Goal: Find specific page/section: Locate a particular part of the current website

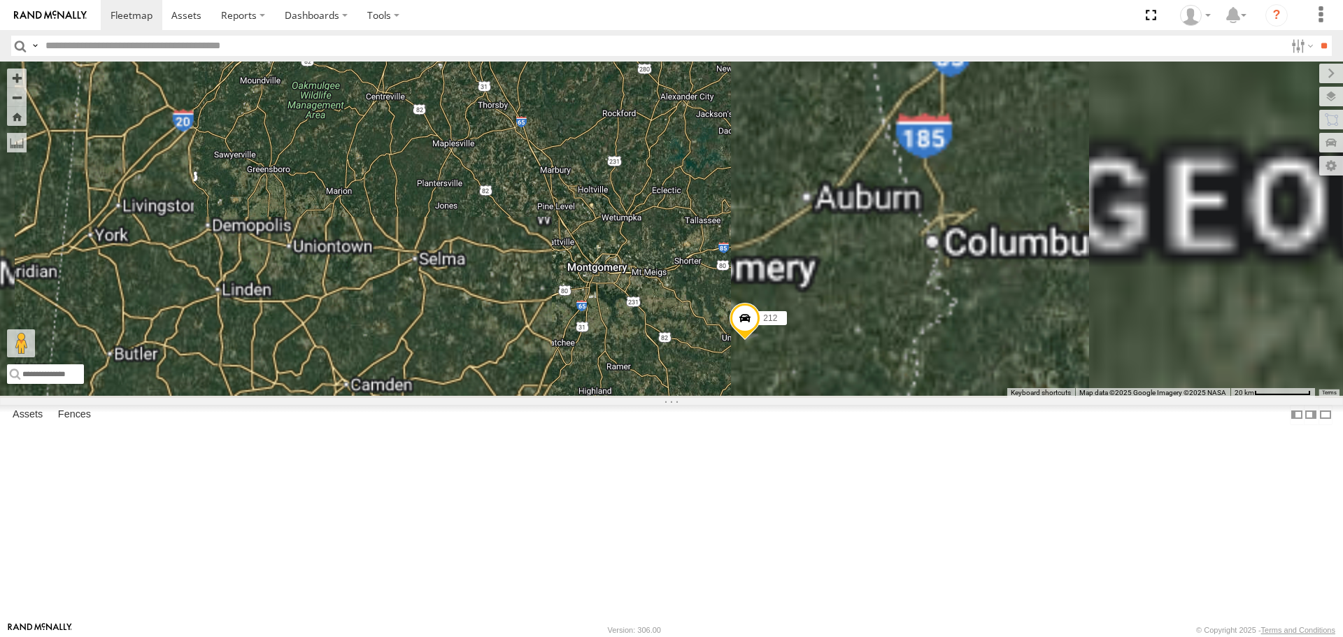
drag, startPoint x: 918, startPoint y: 388, endPoint x: 876, endPoint y: 281, distance: 115.0
click at [877, 281] on div "1504 221 204 1502 216 Bad Tracker 213 205 212 226 295" at bounding box center [671, 230] width 1343 height 336
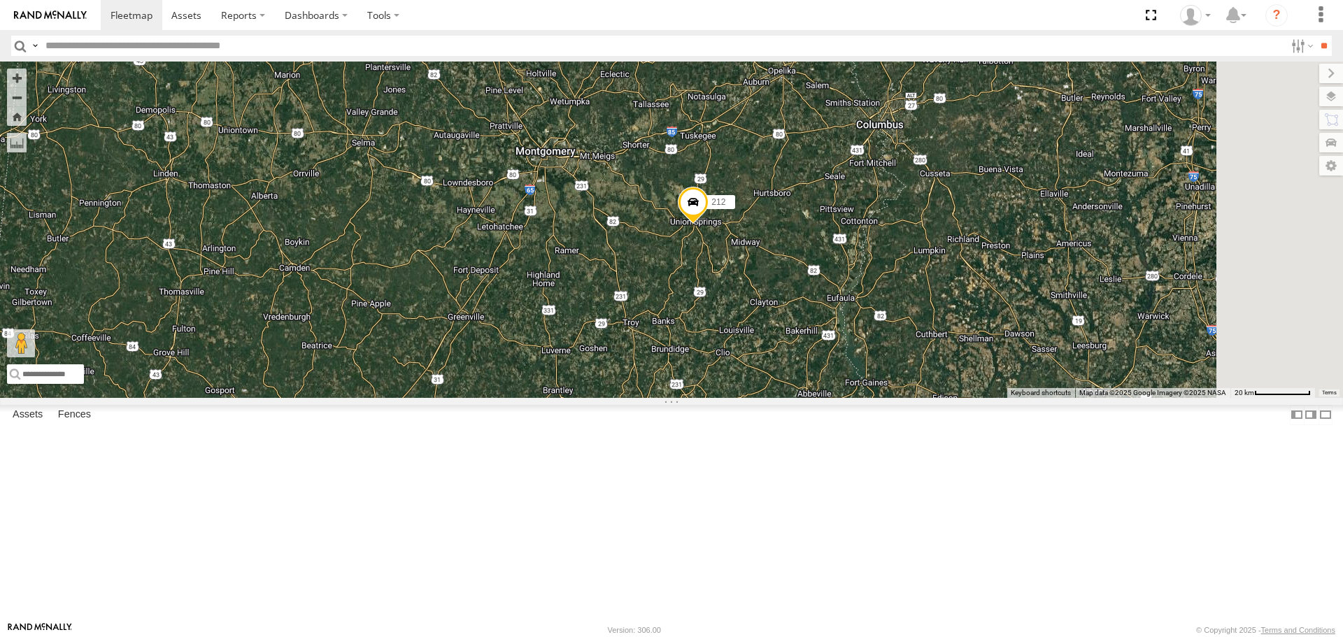
drag, startPoint x: 873, startPoint y: 374, endPoint x: 813, endPoint y: 242, distance: 144.7
click at [814, 241] on div "1504 221 204 1502 216 Bad Tracker 213 205 212 226 295" at bounding box center [671, 230] width 1343 height 336
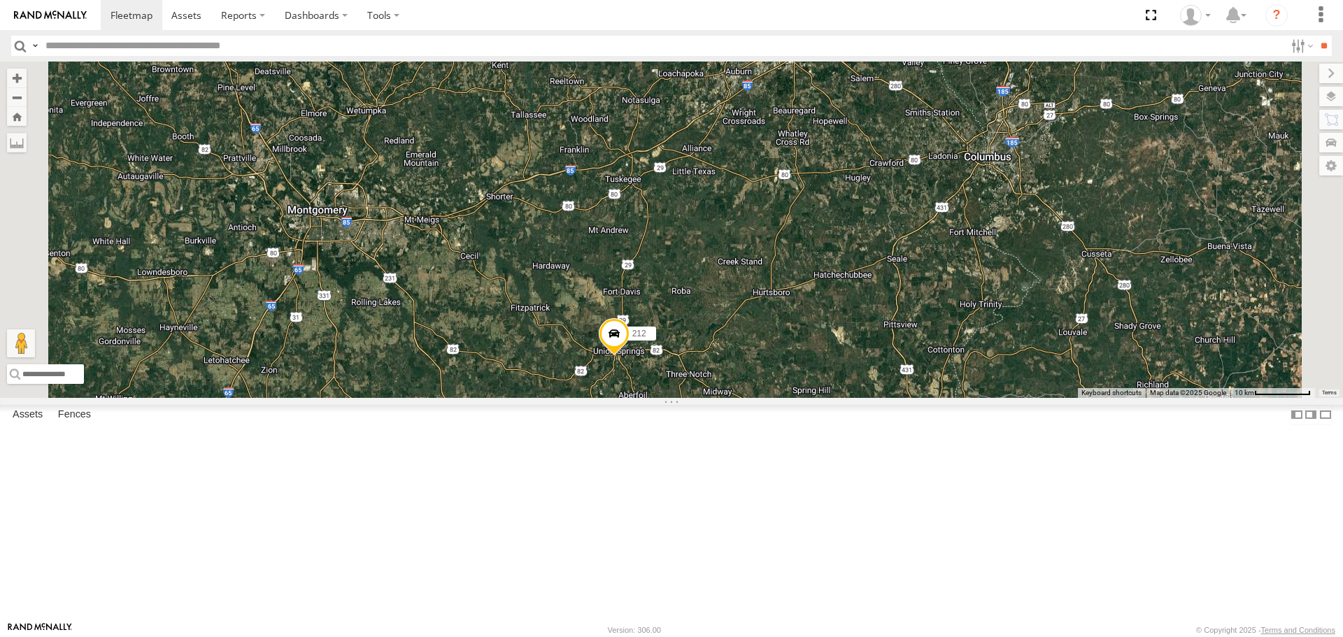
drag, startPoint x: 830, startPoint y: 341, endPoint x: 844, endPoint y: 575, distance: 234.1
click at [844, 397] on div "1504 221 204 1502 216 Bad Tracker 213 205 212 226 295 2" at bounding box center [671, 230] width 1343 height 336
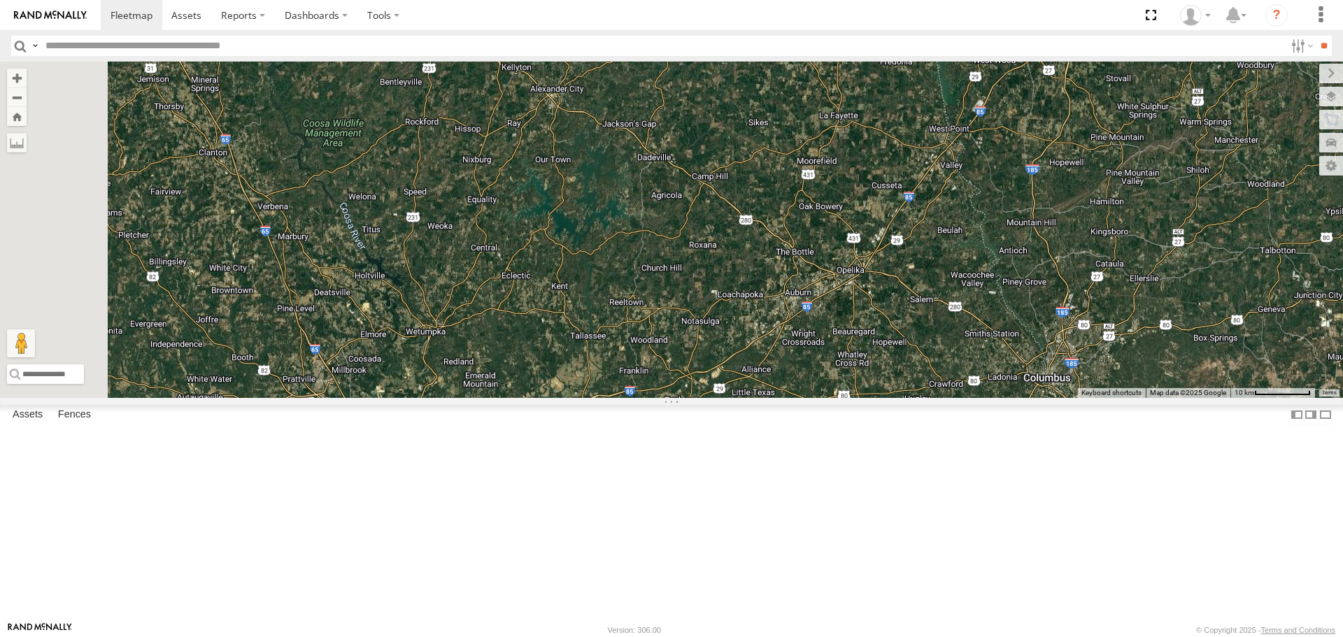
drag, startPoint x: 731, startPoint y: 198, endPoint x: 803, endPoint y: 414, distance: 227.7
click at [803, 397] on div "1504 221 204 1502 216 Bad Tracker 213 205 212 226 295 2" at bounding box center [671, 230] width 1343 height 336
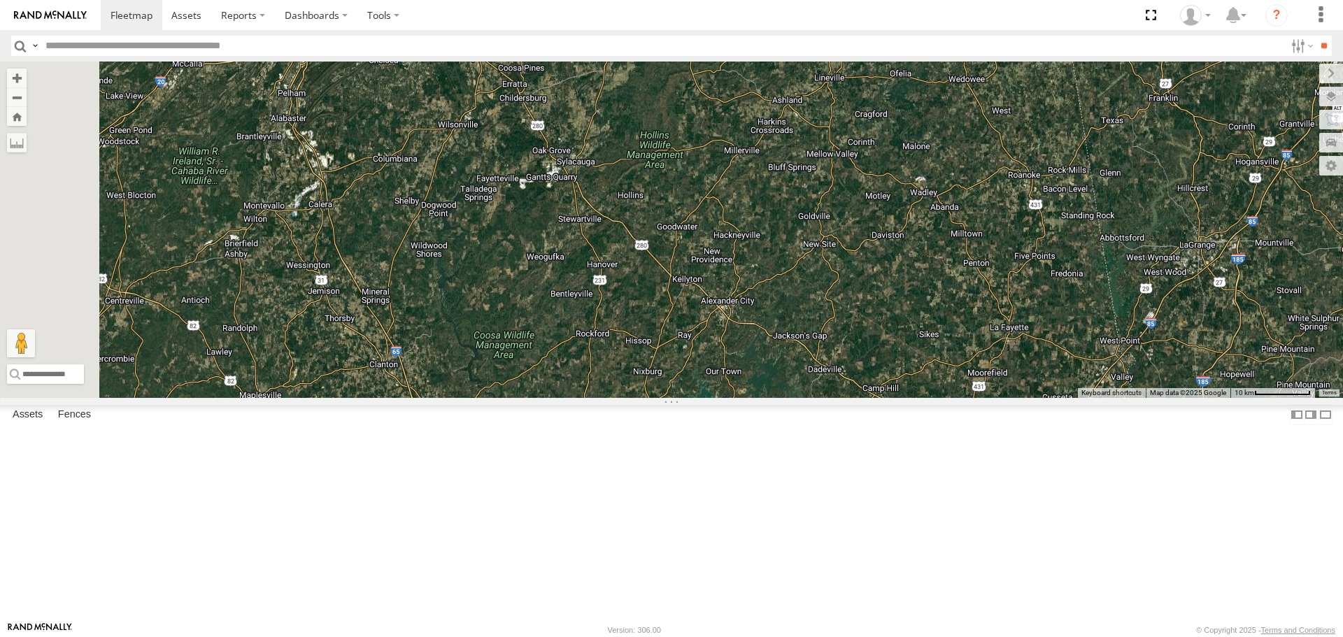
drag, startPoint x: 798, startPoint y: 360, endPoint x: 912, endPoint y: 472, distance: 159.3
click at [912, 397] on div "1504 221 204 1502 216 Bad Tracker 213 205 212 226 295 2" at bounding box center [671, 230] width 1343 height 336
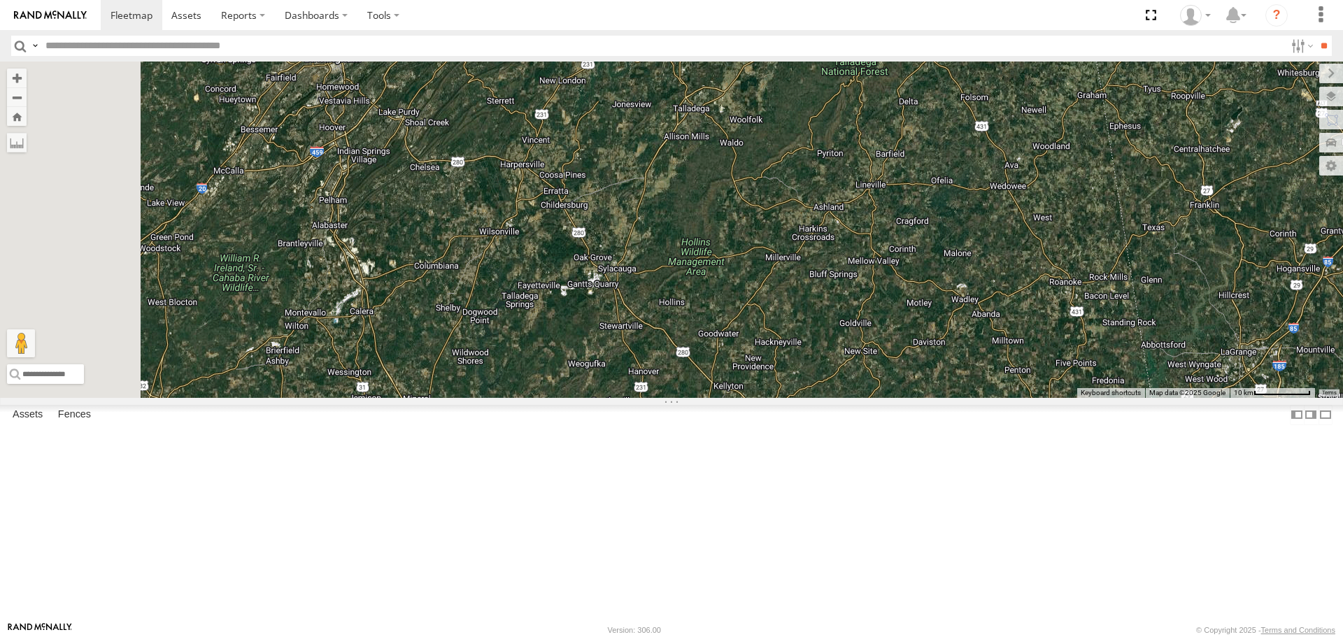
drag, startPoint x: 903, startPoint y: 341, endPoint x: 938, endPoint y: 435, distance: 100.5
click at [938, 397] on div "1504 221 204 1502 216 Bad Tracker 213 205 212 226 295 2" at bounding box center [671, 230] width 1343 height 336
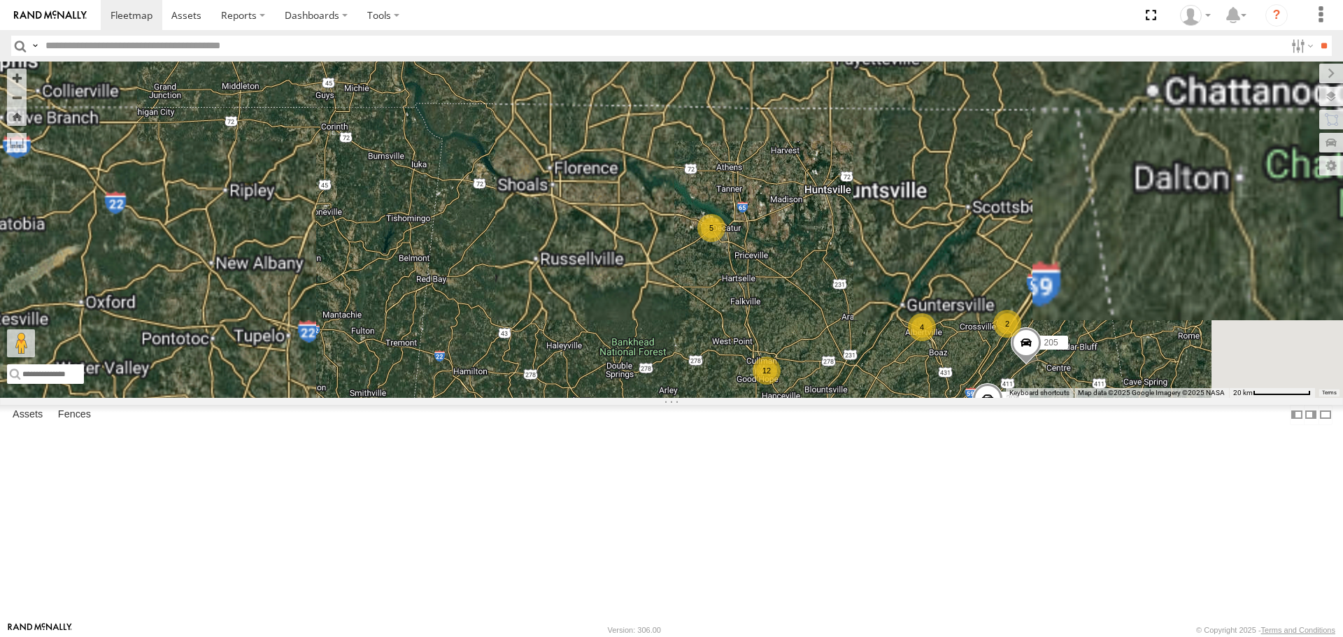
drag, startPoint x: 973, startPoint y: 356, endPoint x: 873, endPoint y: 383, distance: 103.5
click at [873, 383] on div "1504 221 204 1502 216 212 226 295 4 205 2 5 12" at bounding box center [671, 230] width 1343 height 336
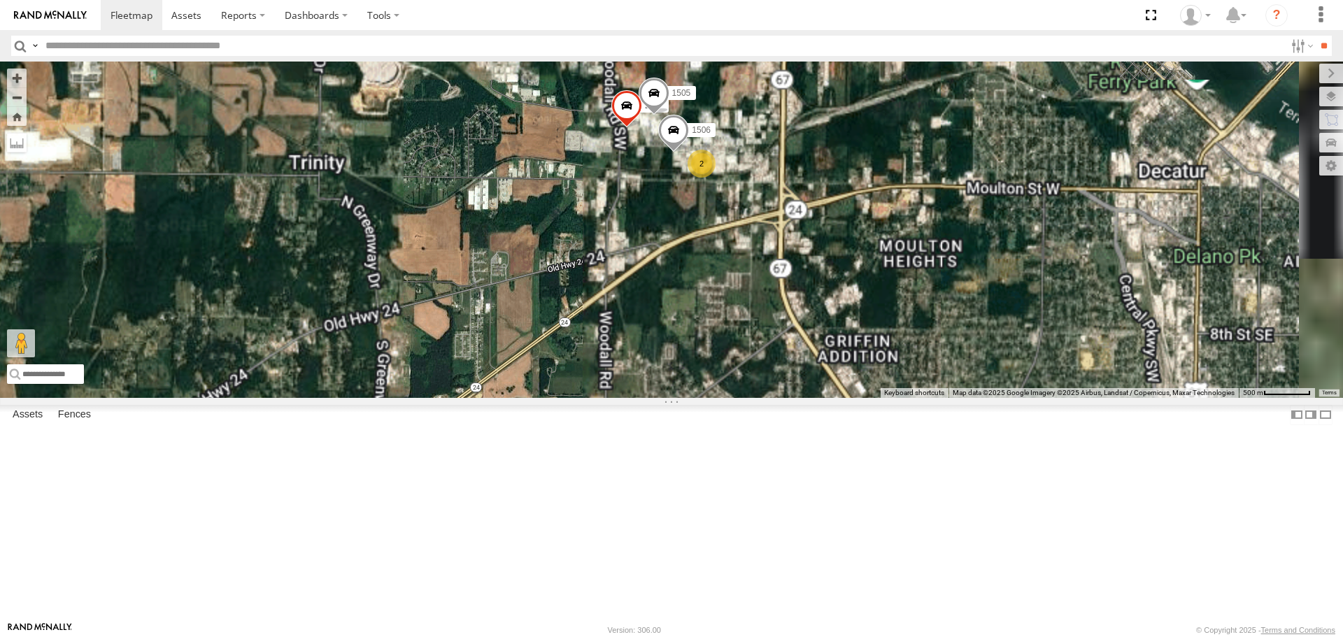
drag, startPoint x: 833, startPoint y: 292, endPoint x: 863, endPoint y: 340, distance: 56.3
click at [863, 340] on div "1504 221 204 1502 216 212 226 295 205 2 219 1505 1506" at bounding box center [671, 230] width 1343 height 336
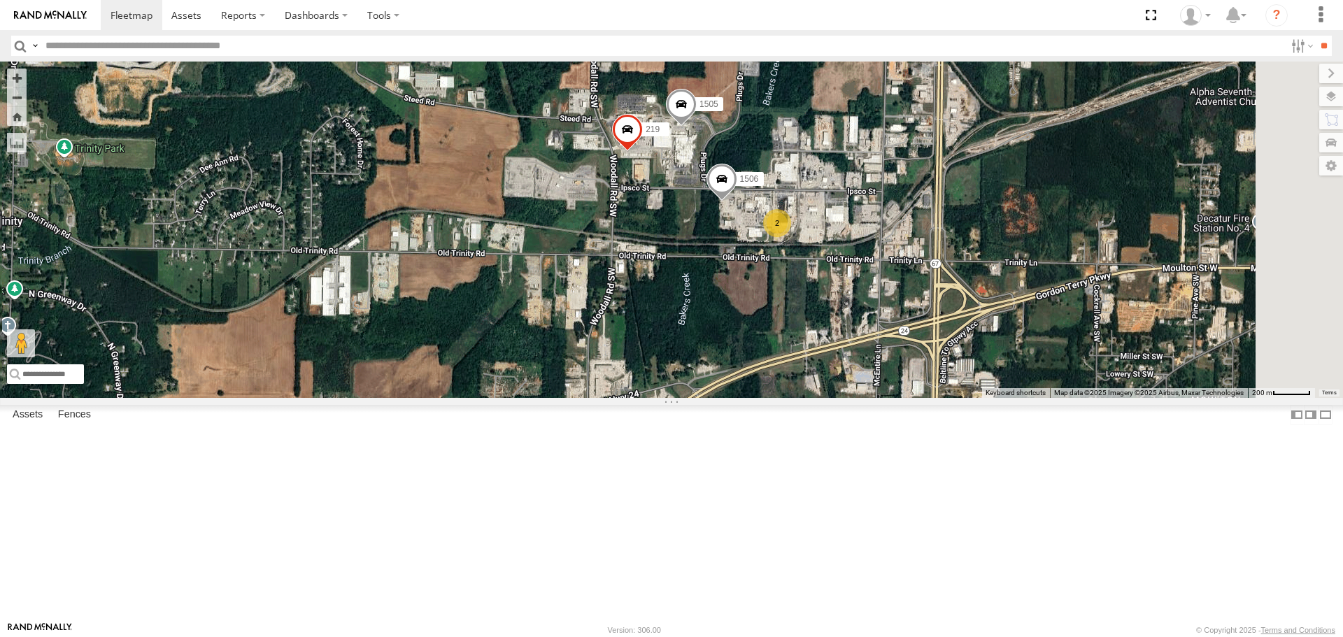
drag, startPoint x: 862, startPoint y: 317, endPoint x: 870, endPoint y: 341, distance: 25.7
click at [870, 341] on div "1504 221 204 1502 216 212 226 295 205 219 1505 1506 2" at bounding box center [671, 230] width 1343 height 336
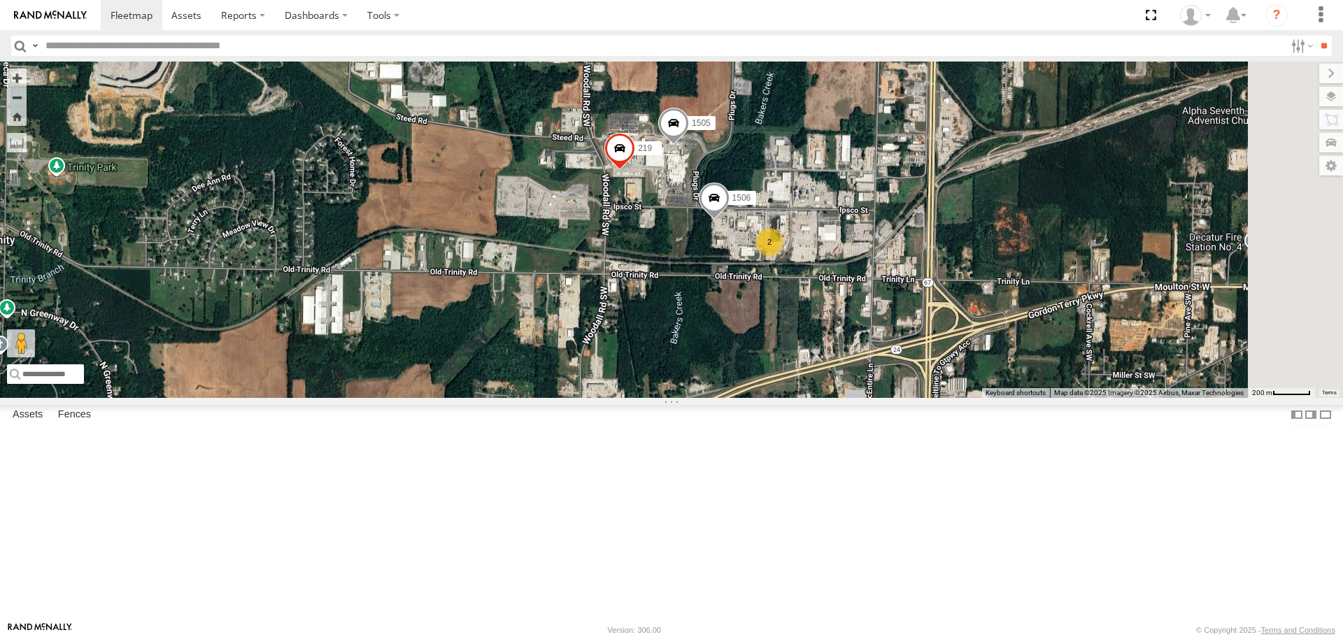
drag, startPoint x: 897, startPoint y: 352, endPoint x: 891, endPoint y: 365, distance: 13.8
click at [891, 365] on div "1504 221 204 1502 216 212 226 295 205 219 1505 1506 2" at bounding box center [671, 230] width 1343 height 336
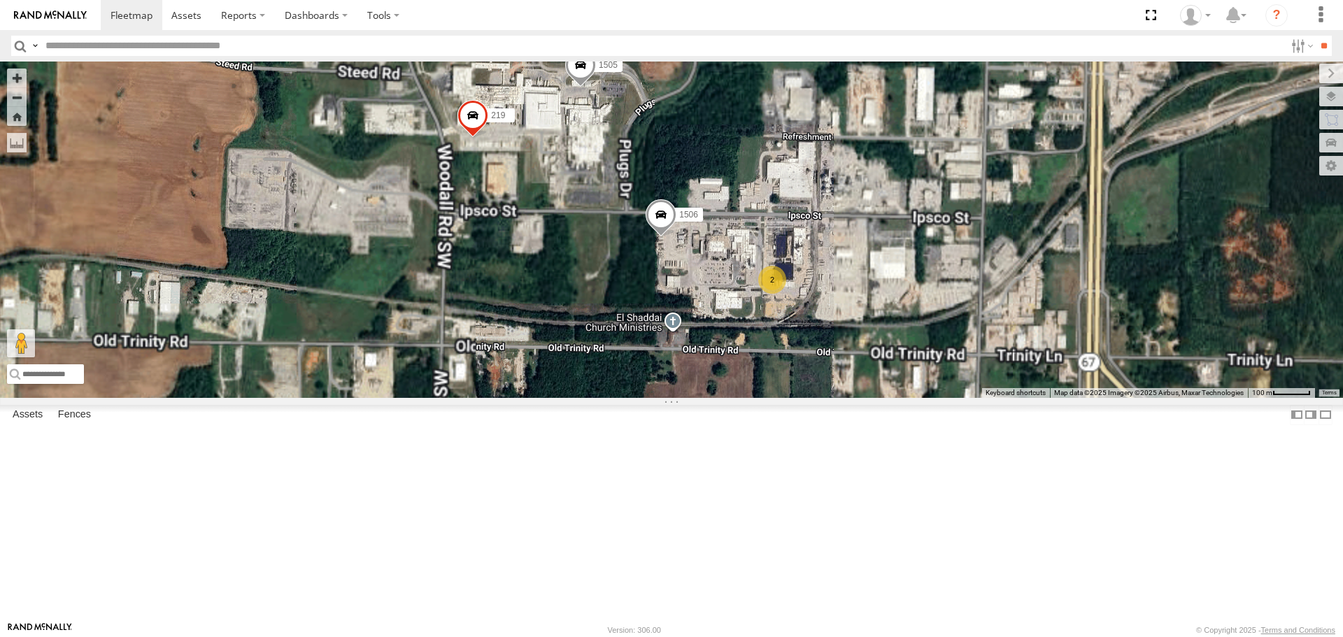
drag, startPoint x: 923, startPoint y: 375, endPoint x: 862, endPoint y: 386, distance: 61.9
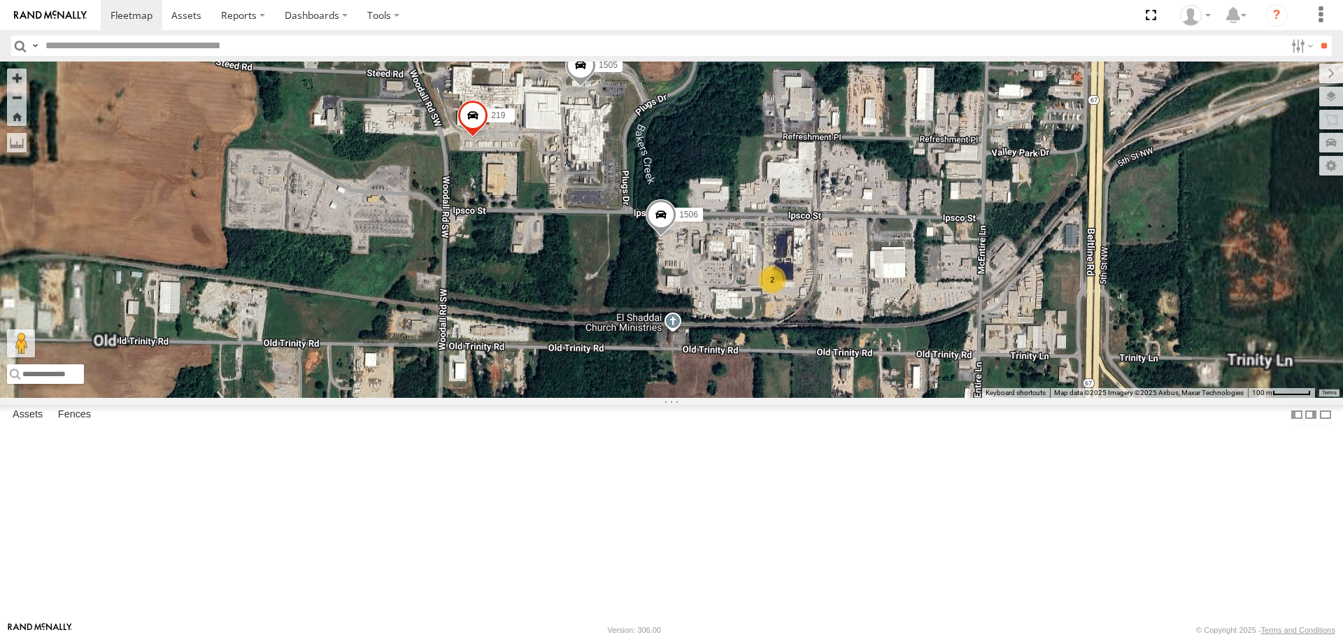
click at [862, 386] on div "1504 221 204 1502 216 212 226 295 205 219 1505 1506 2" at bounding box center [671, 230] width 1343 height 336
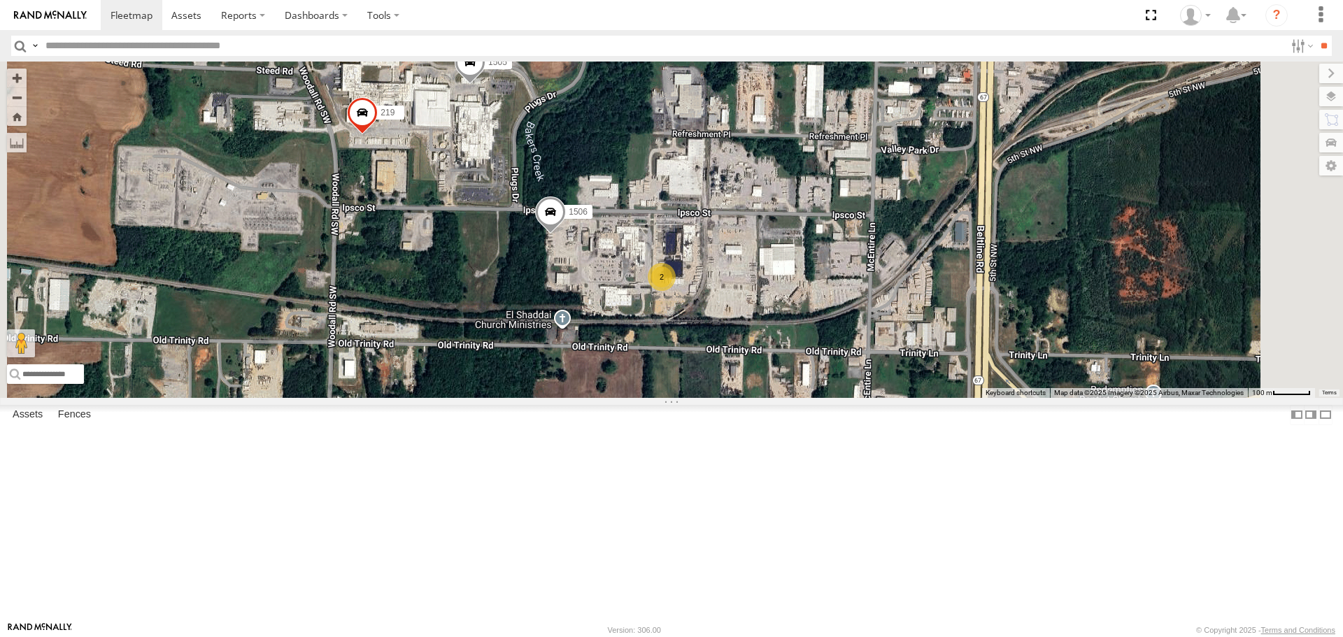
drag, startPoint x: 839, startPoint y: 436, endPoint x: 742, endPoint y: 425, distance: 97.8
click at [742, 397] on div "1504 221 204 1502 216 212 226 295 205 219 1505 1506 2" at bounding box center [671, 230] width 1343 height 336
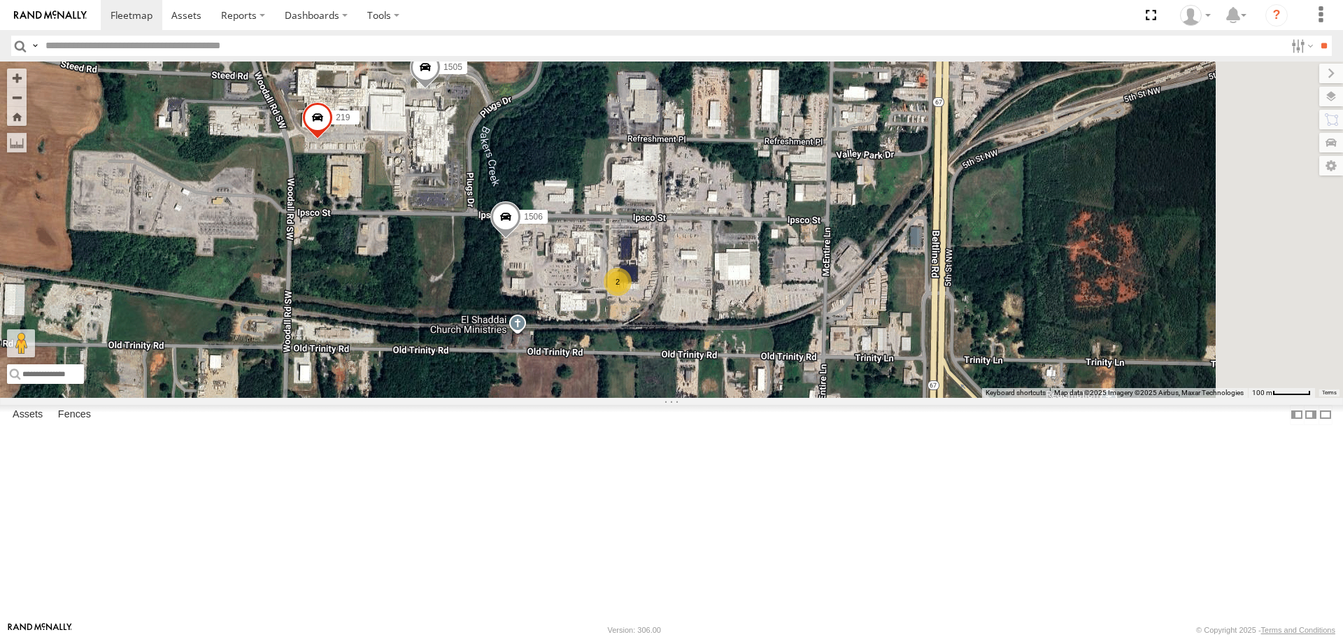
drag, startPoint x: 770, startPoint y: 437, endPoint x: 727, endPoint y: 442, distance: 42.9
click at [727, 397] on div "1504 221 204 1502 216 212 226 295 205 219 1505 1506 2" at bounding box center [671, 230] width 1343 height 336
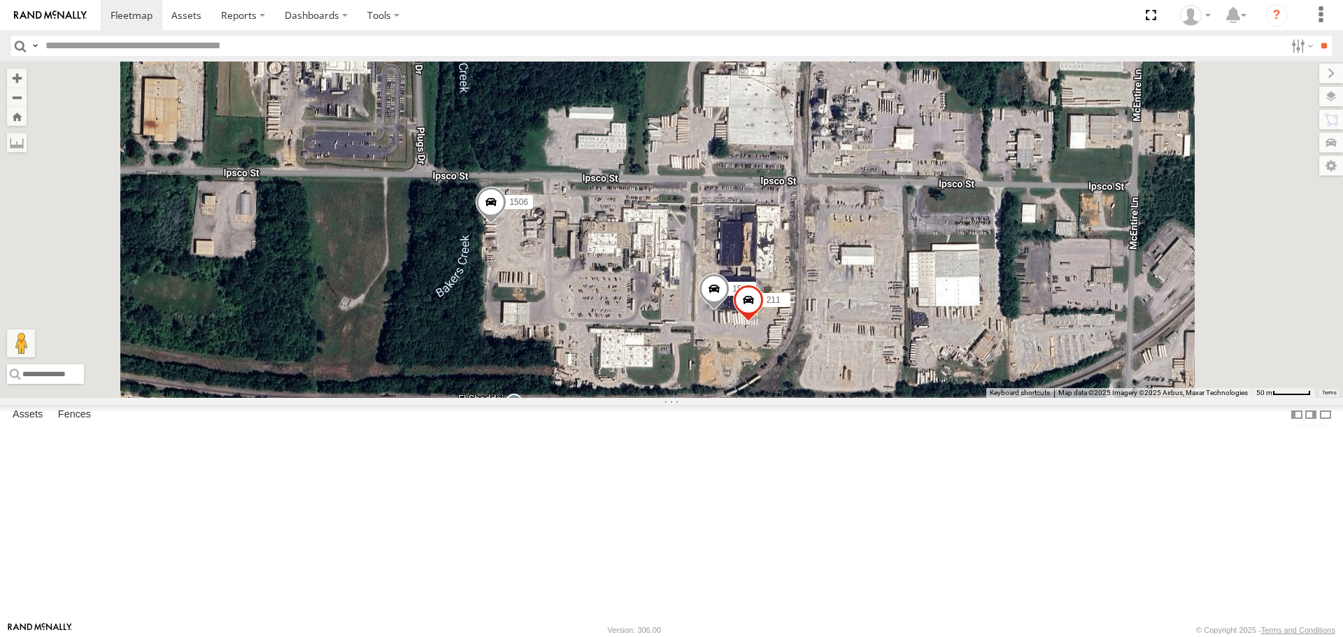
click at [507, 225] on span at bounding box center [491, 207] width 31 height 38
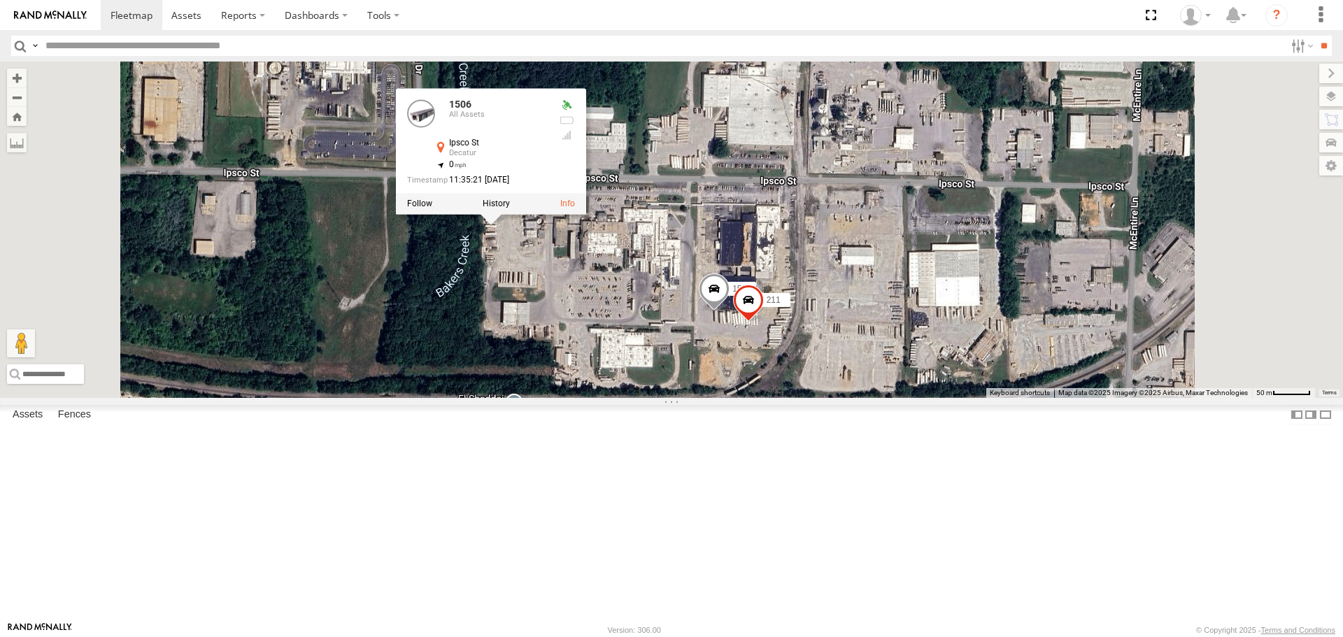
click at [692, 371] on div "1504 221 204 1502 216 212 226 295 205 219 1505 1506 [PHONE_NUMBER] All Assets I…" at bounding box center [671, 230] width 1343 height 336
